Goal: Task Accomplishment & Management: Manage account settings

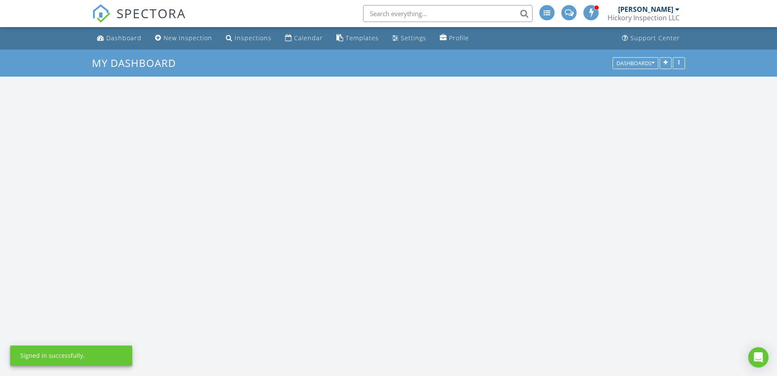
scroll to position [785, 791]
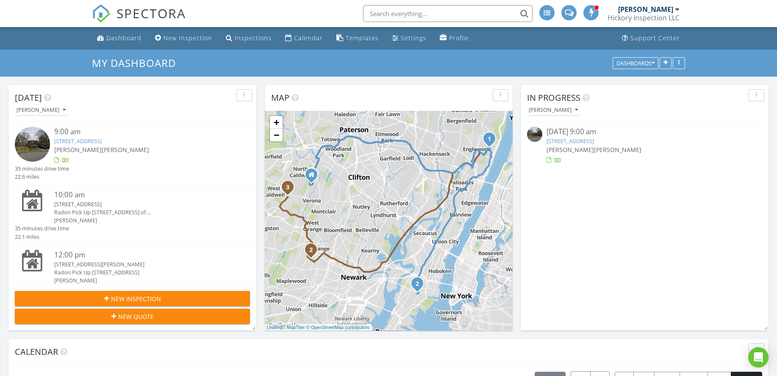
click at [54, 162] on div at bounding box center [56, 161] width 5 height 6
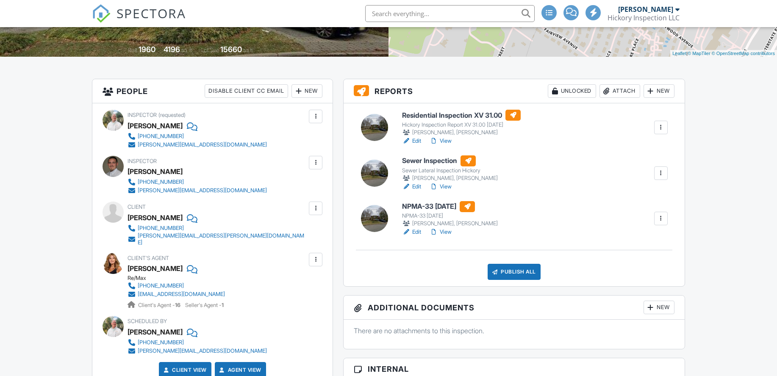
click at [417, 233] on link "Edit" at bounding box center [411, 232] width 19 height 8
click at [449, 188] on link "View" at bounding box center [441, 187] width 22 height 8
click at [443, 234] on link "View" at bounding box center [441, 232] width 22 height 8
click at [412, 141] on link "Edit" at bounding box center [411, 141] width 19 height 8
